Goal: Use online tool/utility: Utilize a website feature to perform a specific function

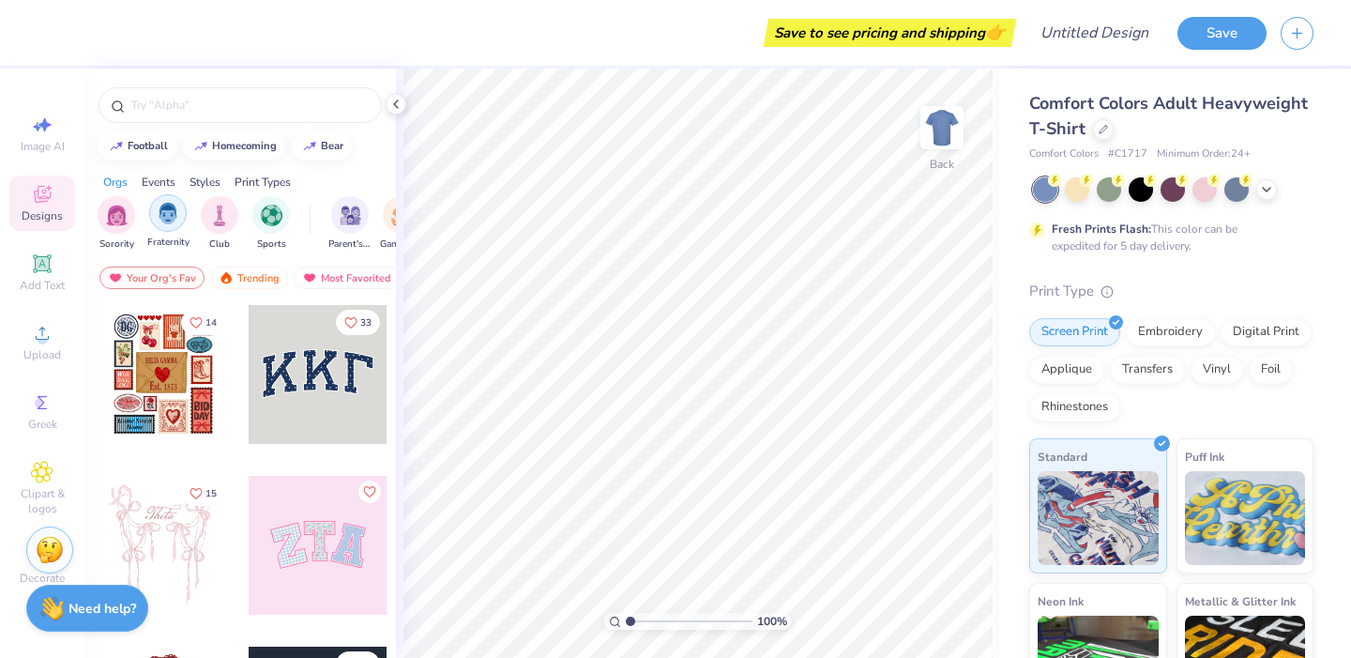
click at [166, 198] on div "filter for Fraternity" at bounding box center [168, 213] width 38 height 38
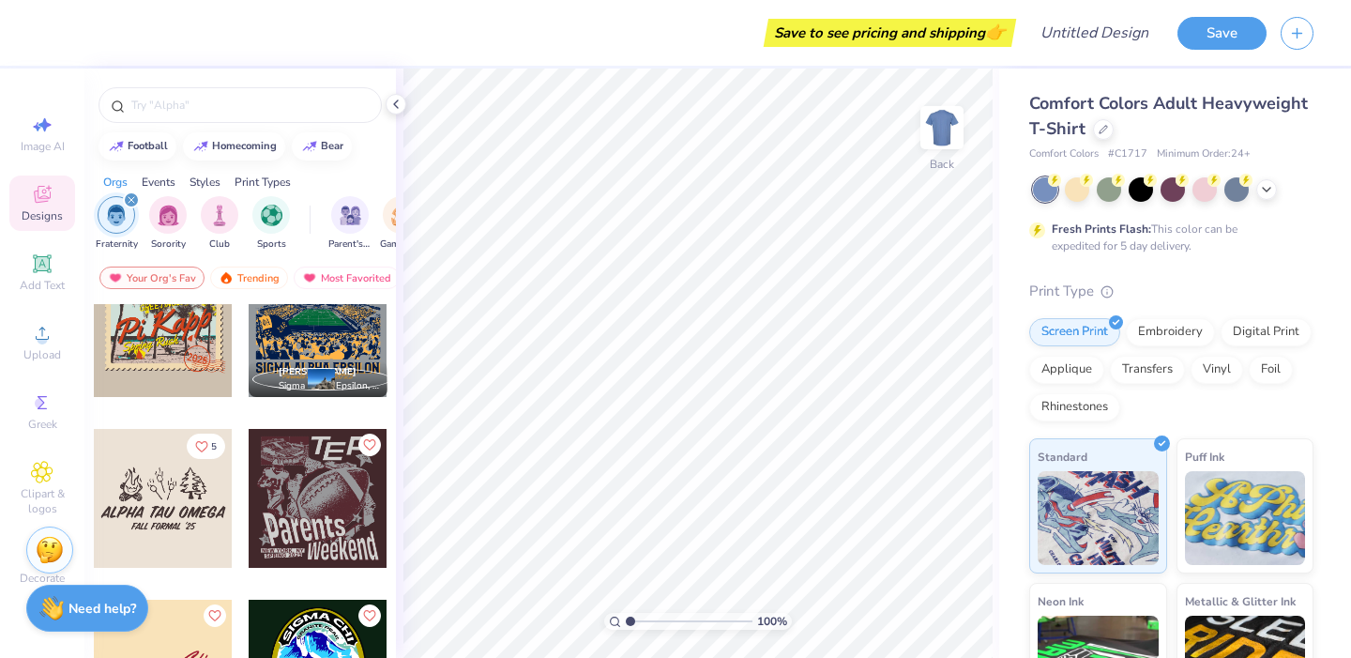
scroll to position [899, 0]
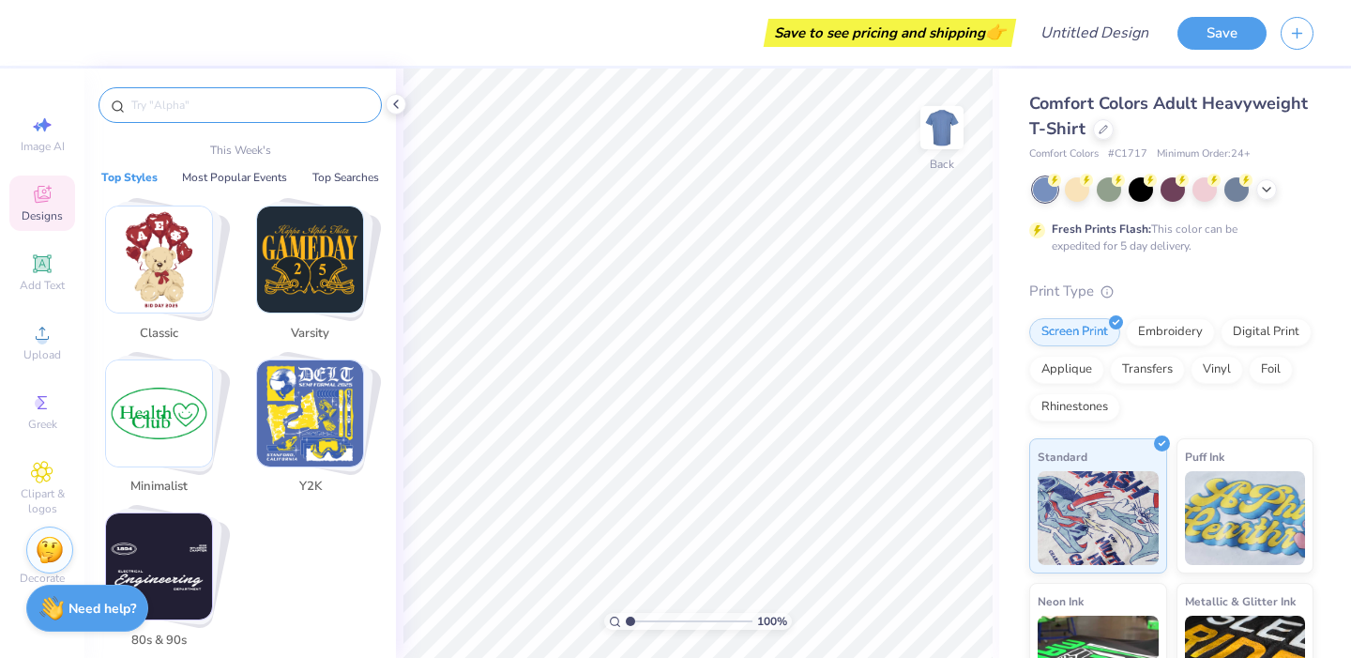
click at [165, 108] on input "text" at bounding box center [249, 105] width 240 height 19
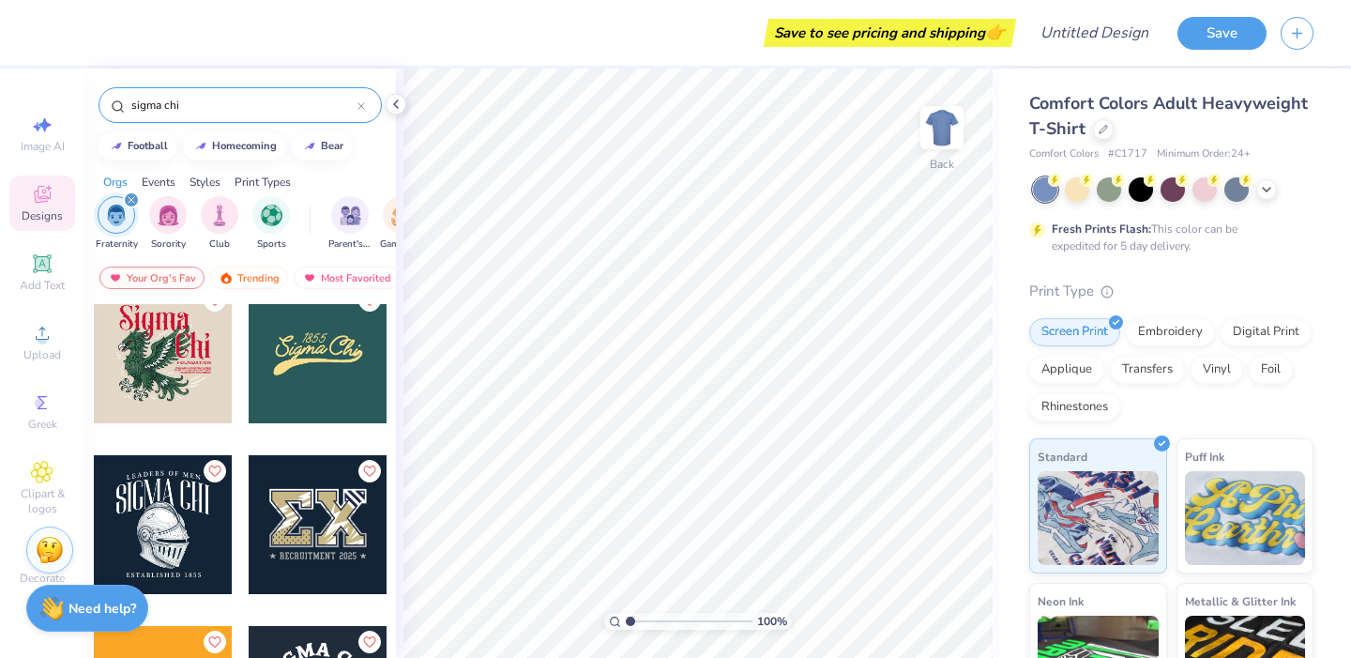
scroll to position [1219, 0]
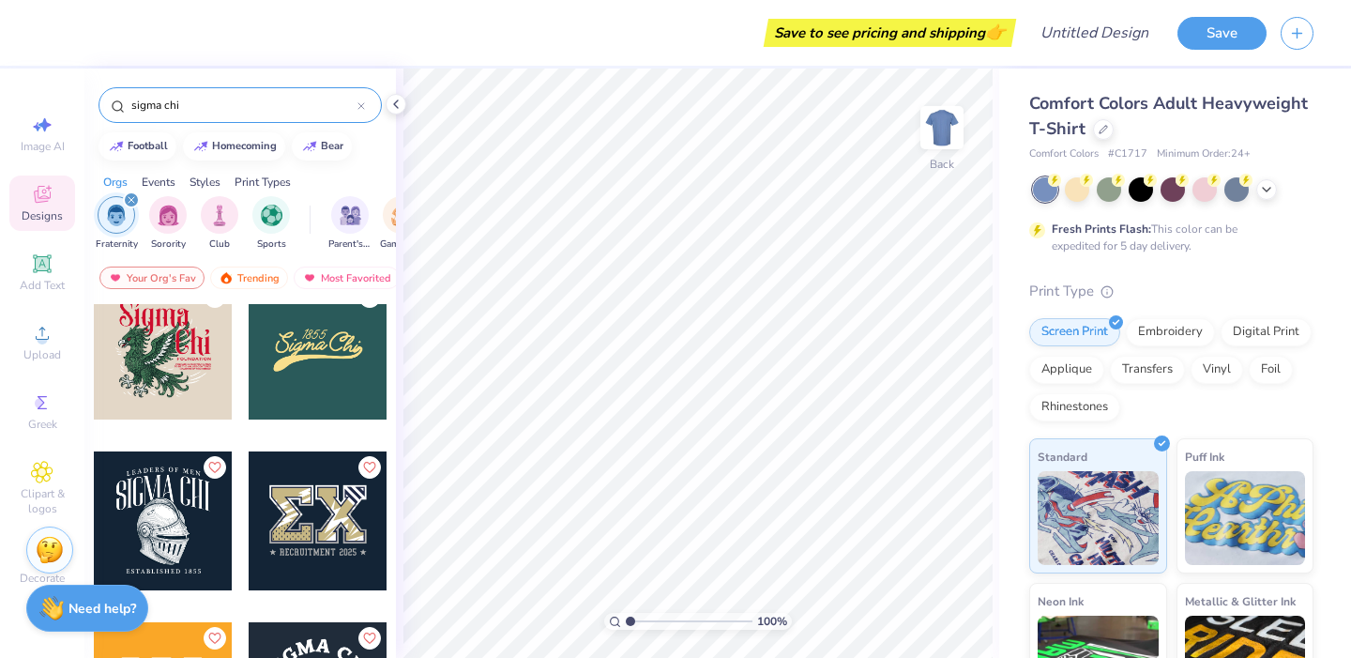
type input "sigma chi"
click at [176, 528] on div at bounding box center [163, 520] width 139 height 139
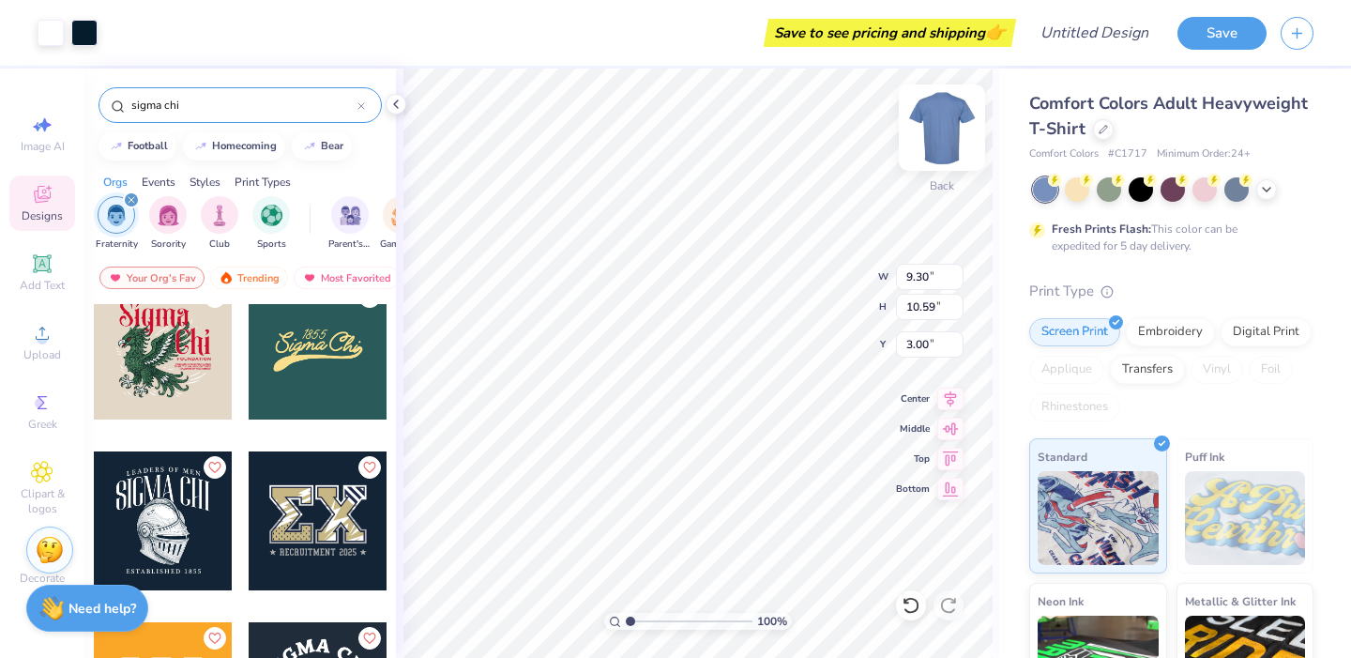
click at [942, 120] on img at bounding box center [941, 127] width 75 height 75
click at [932, 132] on img at bounding box center [941, 127] width 75 height 75
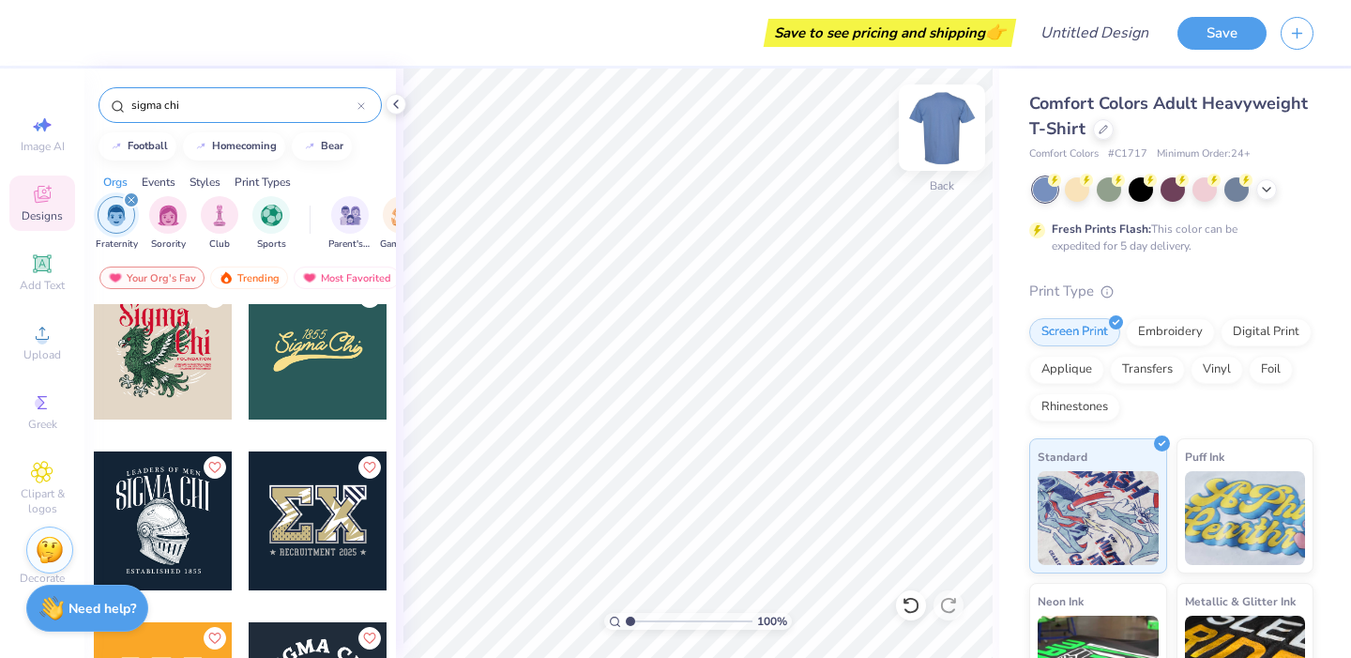
click at [947, 123] on img at bounding box center [941, 127] width 75 height 75
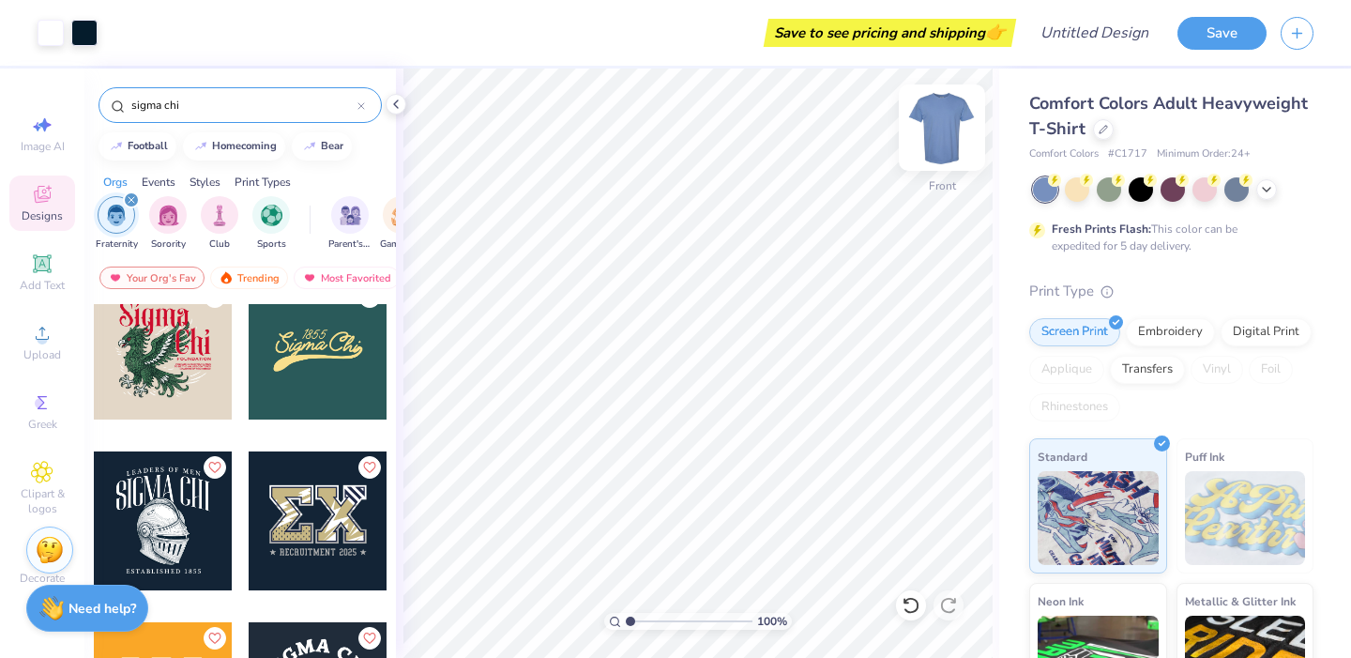
click at [959, 114] on img at bounding box center [941, 127] width 75 height 75
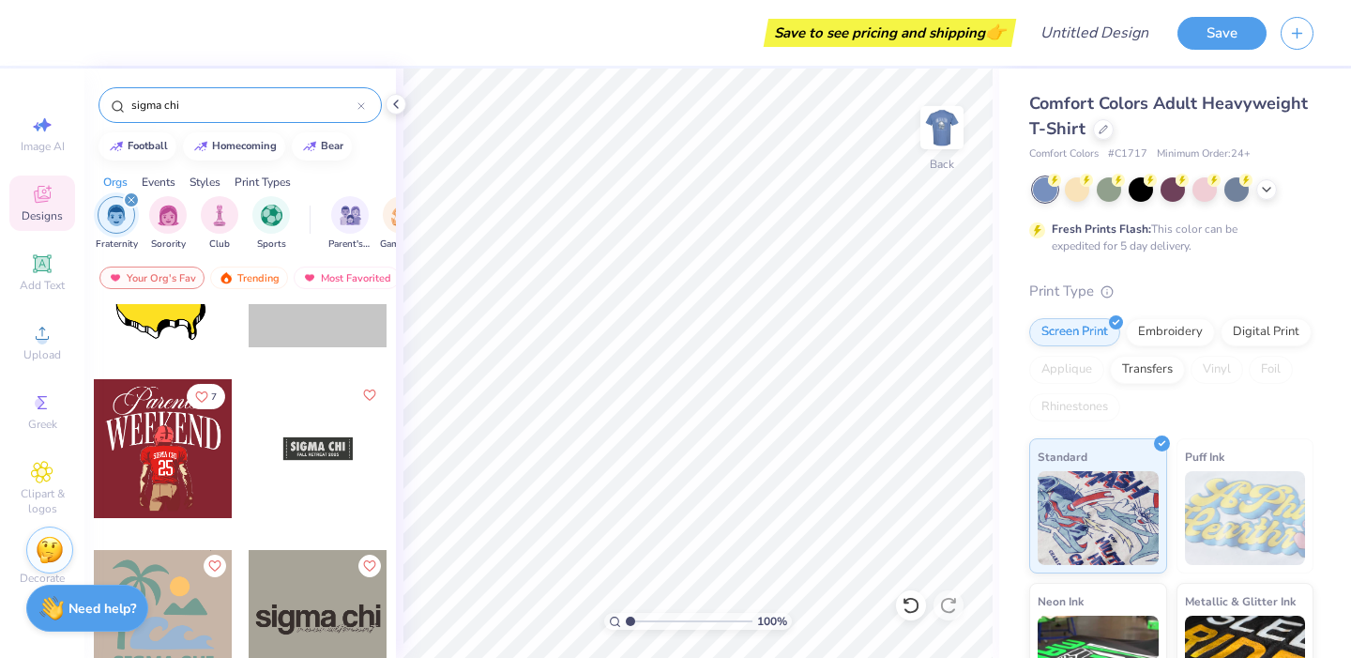
scroll to position [269, 0]
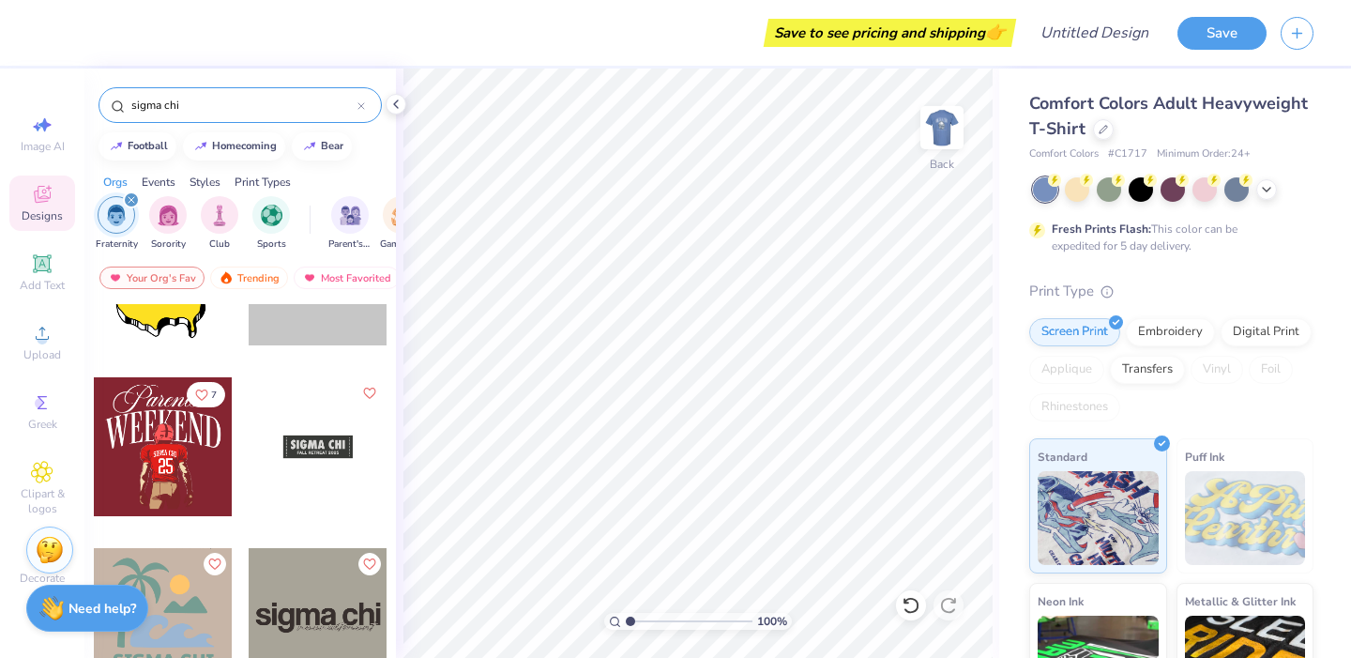
click at [337, 453] on div at bounding box center [318, 446] width 139 height 139
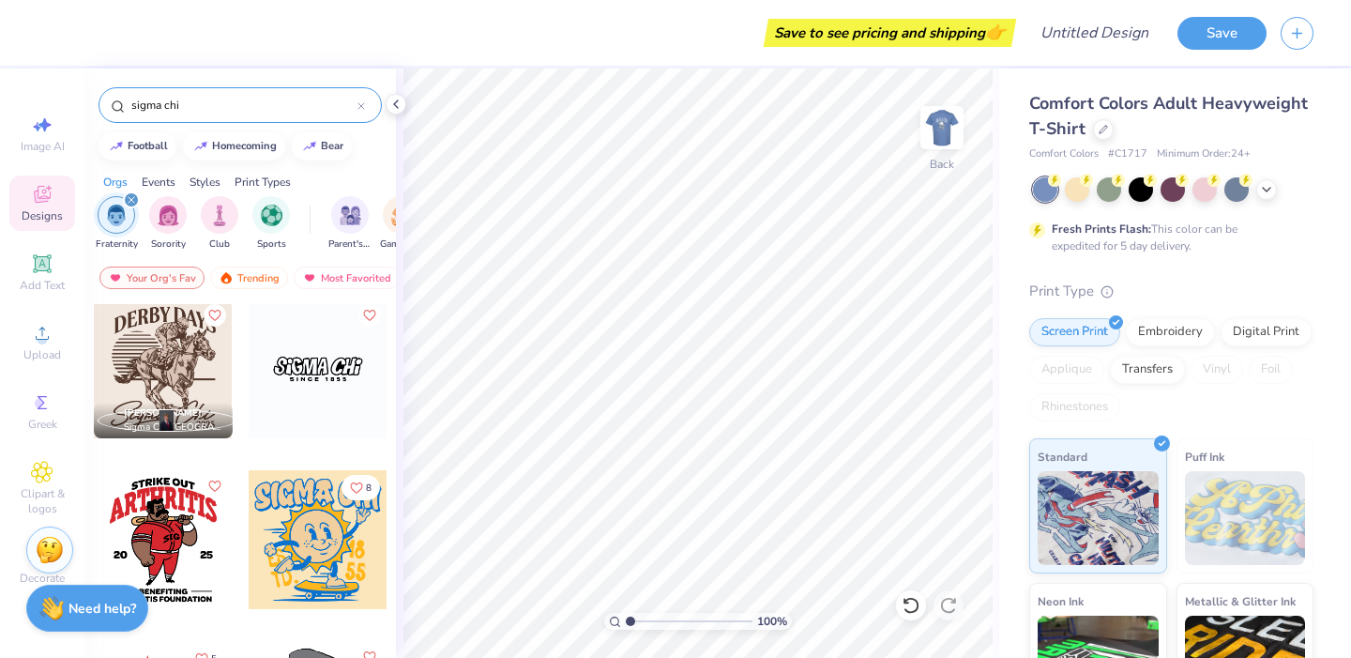
scroll to position [5835, 0]
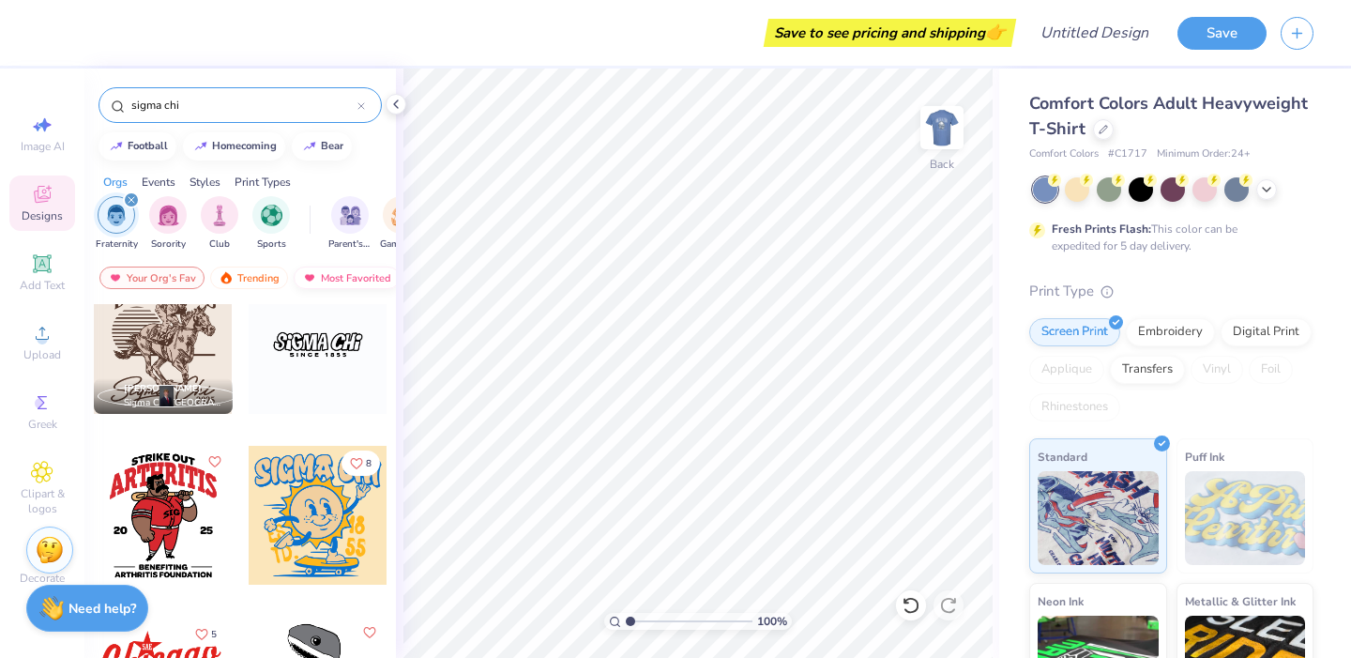
click at [385, 279] on div "Most Favorited" at bounding box center [347, 277] width 106 height 23
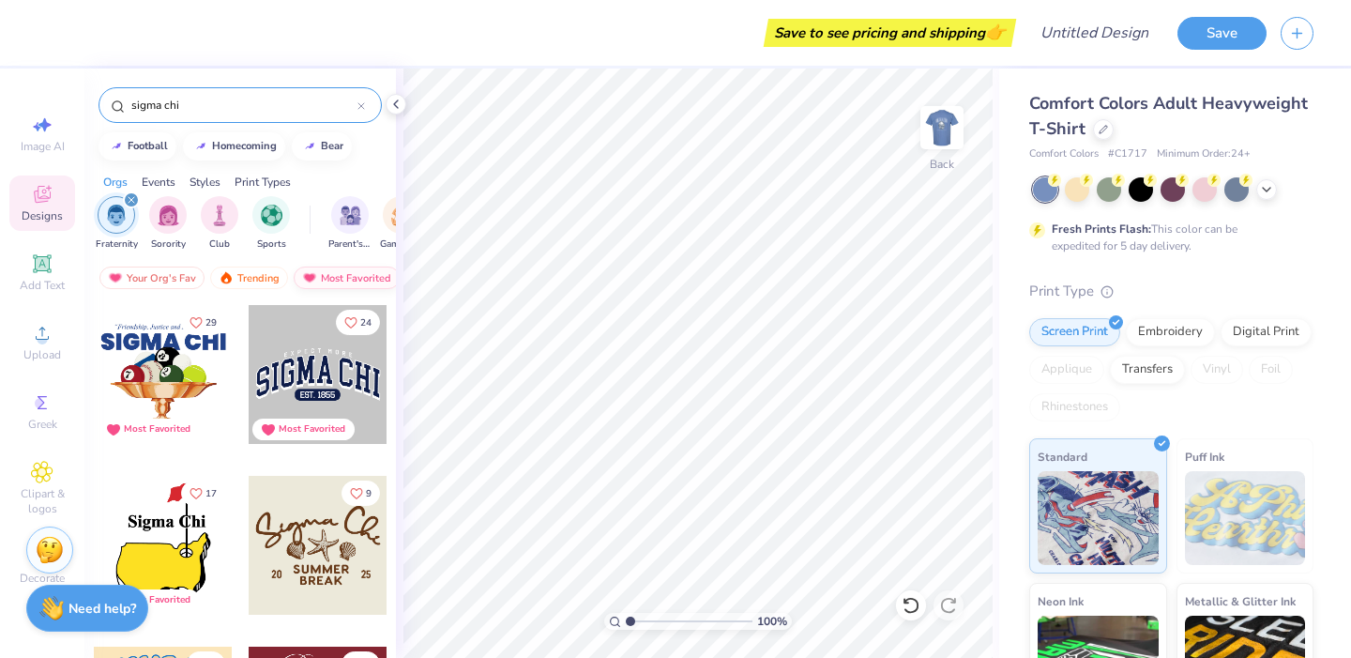
click at [385, 279] on div "Most Favorited" at bounding box center [347, 277] width 106 height 23
click at [134, 271] on div "Your Org's Fav" at bounding box center [151, 277] width 105 height 23
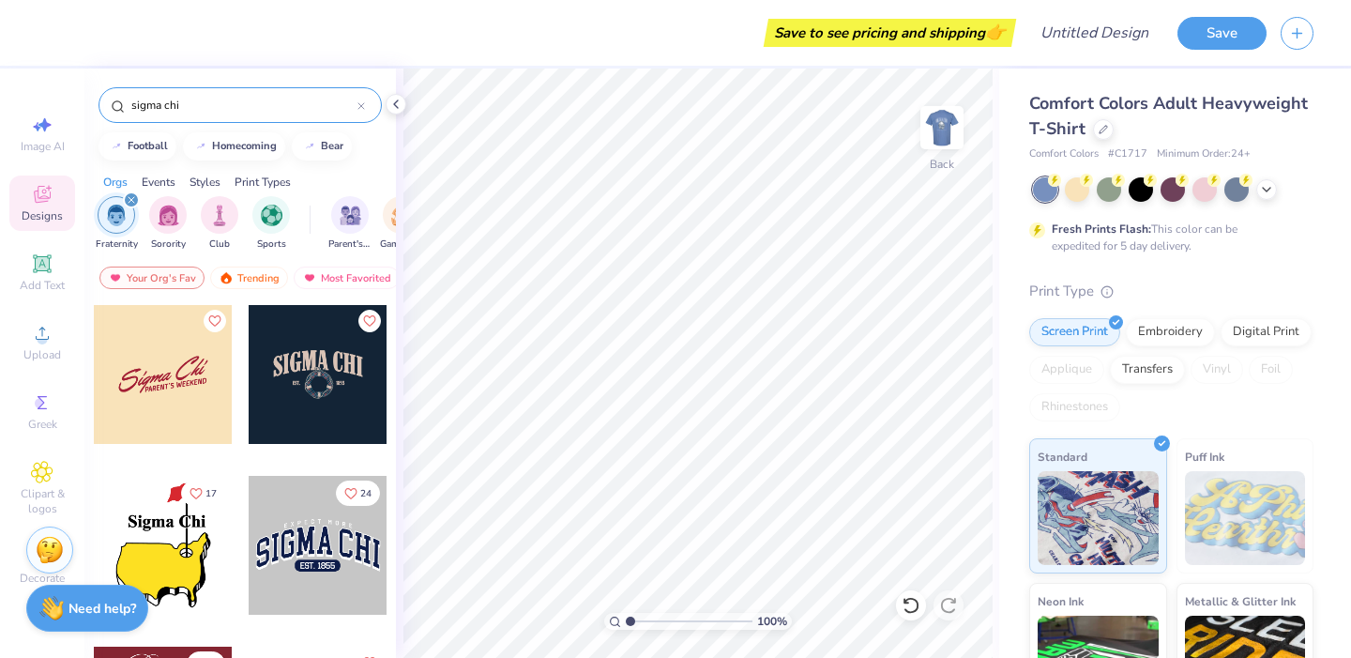
click at [338, 553] on div at bounding box center [318, 545] width 139 height 139
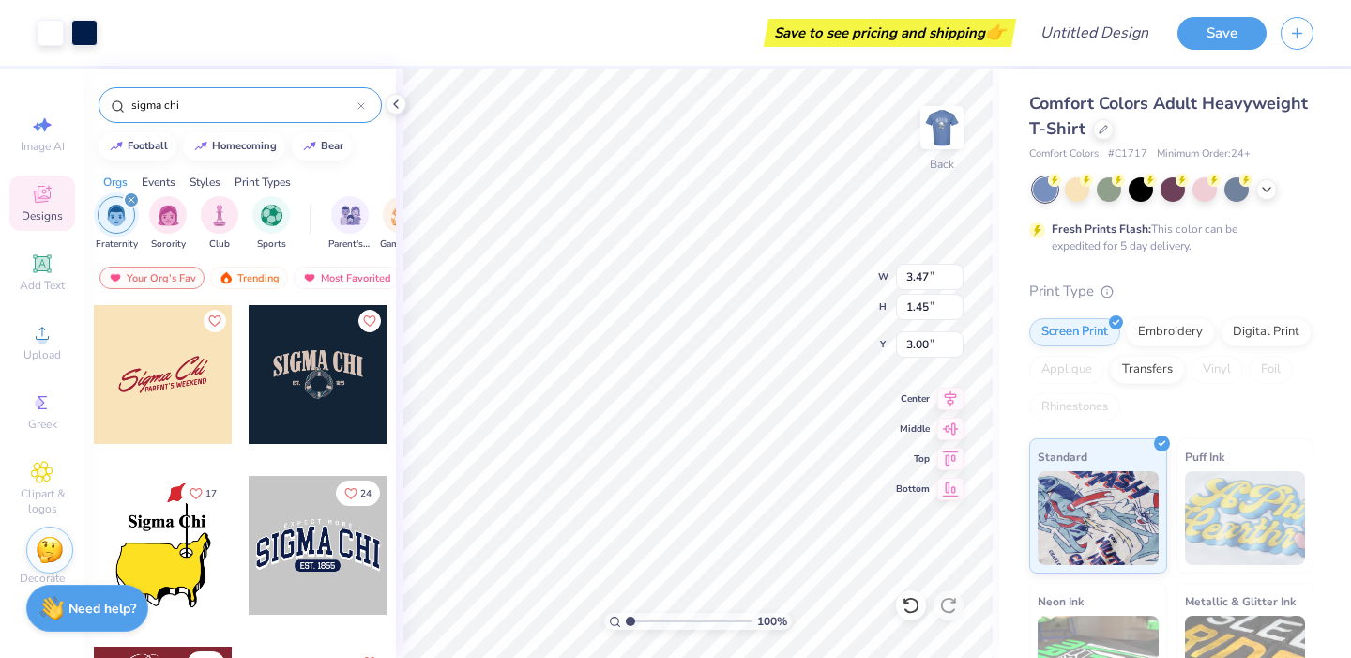
type input "3.47"
type input "1.45"
